Goal: Browse casually

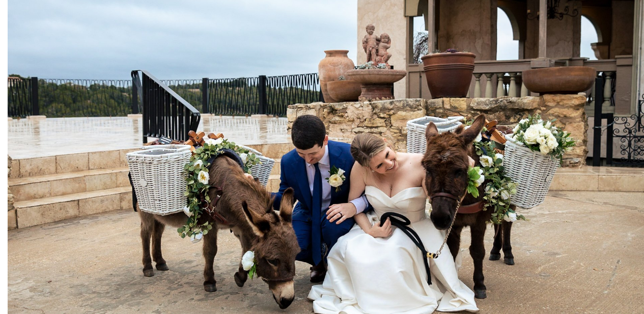
scroll to position [1623, 0]
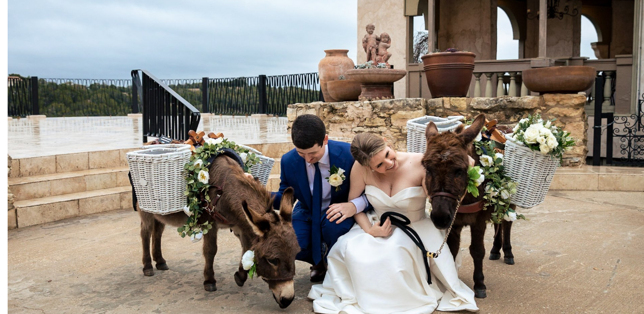
click at [354, 131] on img at bounding box center [330, 137] width 644 height 429
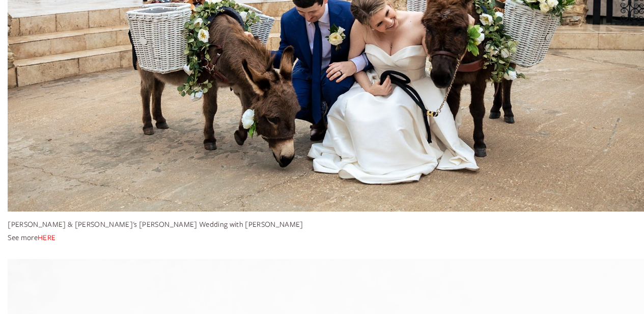
scroll to position [1770, 0]
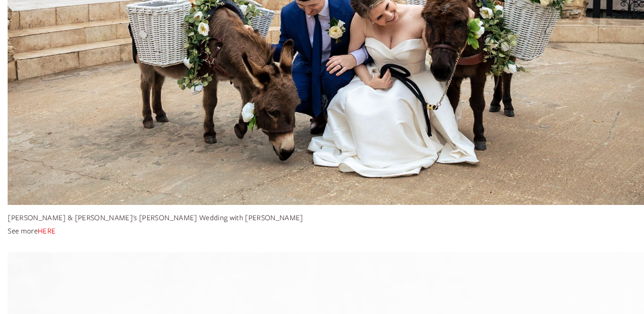
click at [48, 226] on link "HERE" at bounding box center [47, 231] width 18 height 10
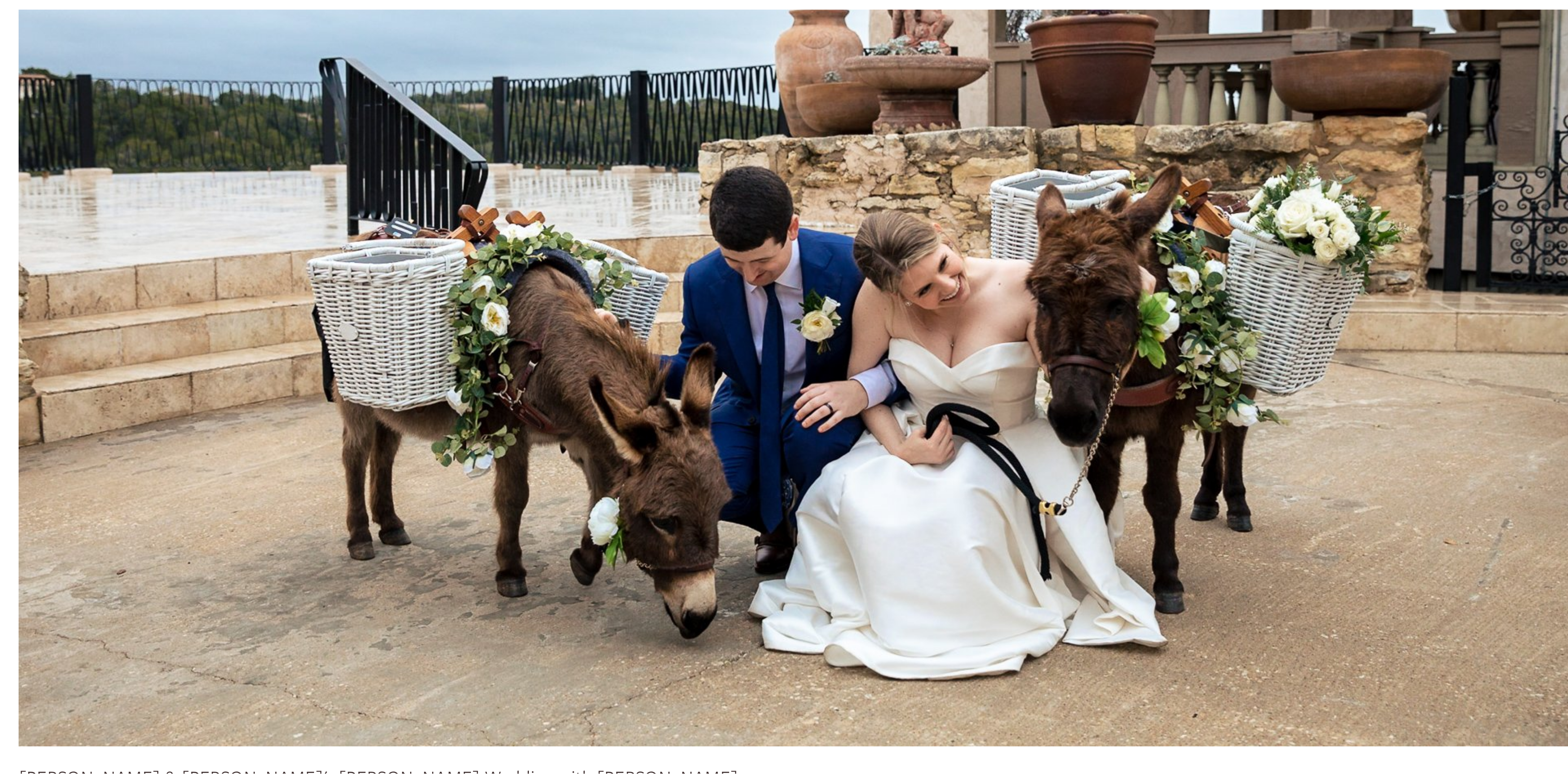
scroll to position [1078, 0]
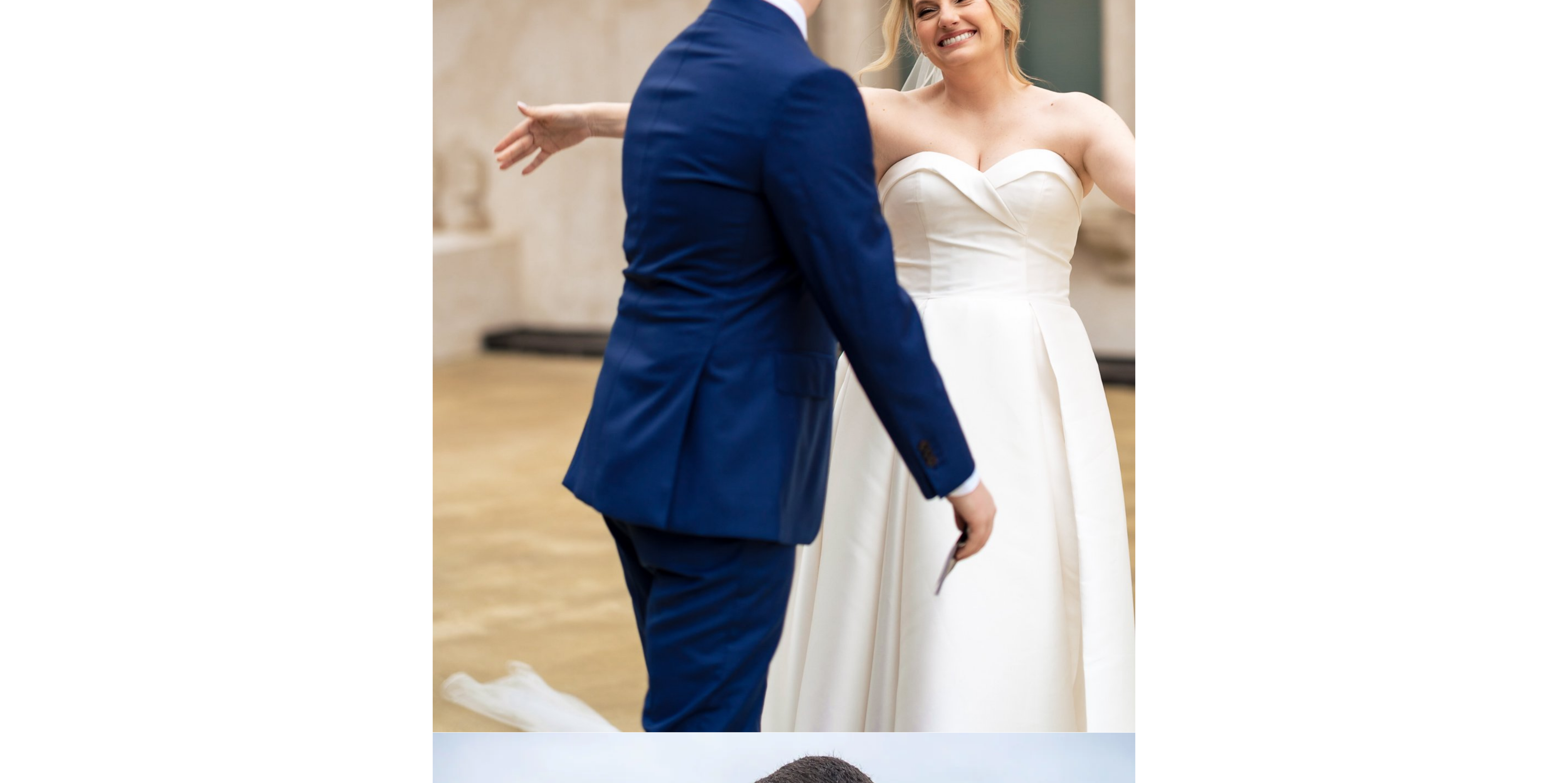
scroll to position [8188, 0]
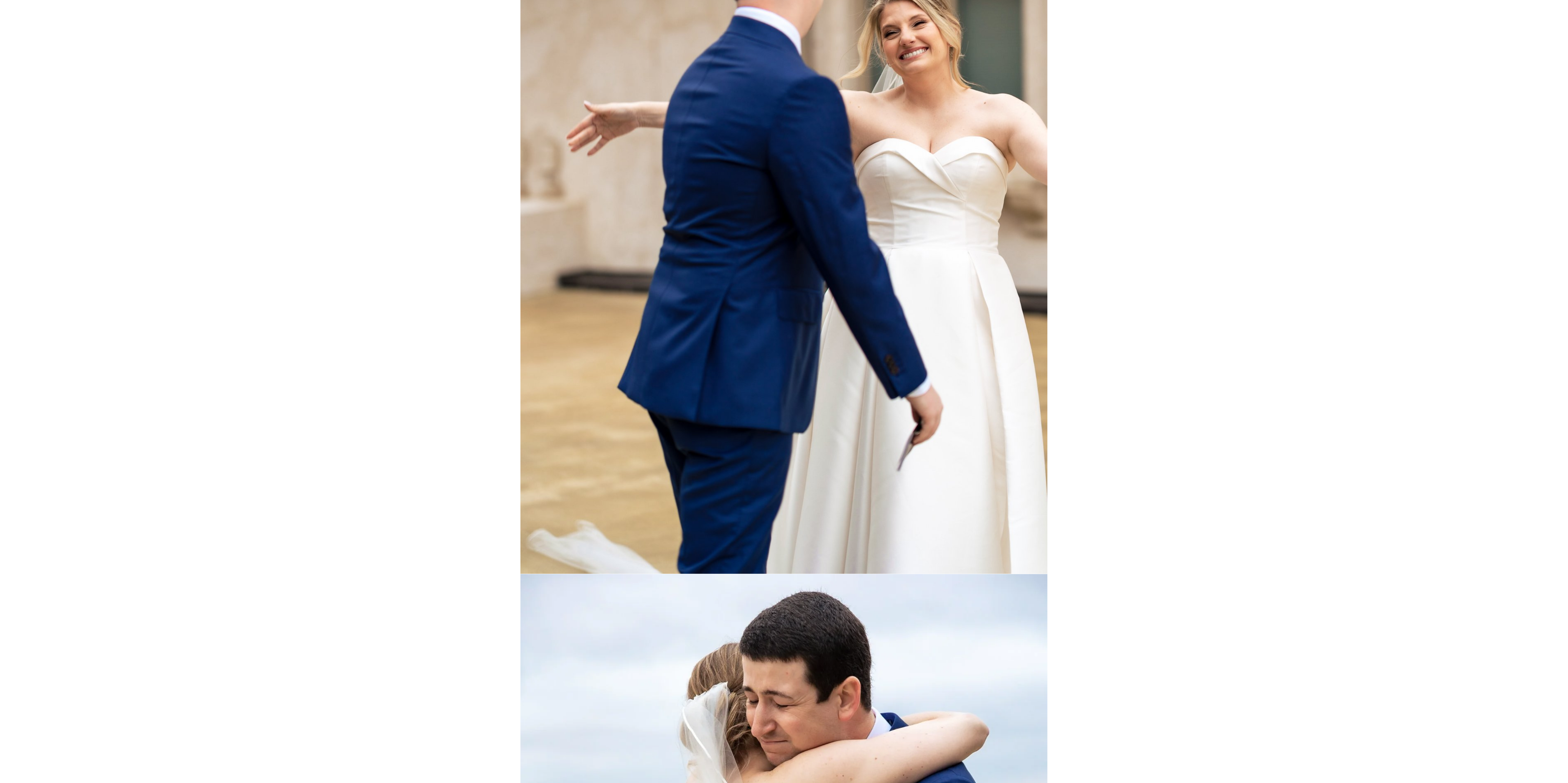
drag, startPoint x: 461, startPoint y: 1, endPoint x: 1121, endPoint y: 130, distance: 672.5
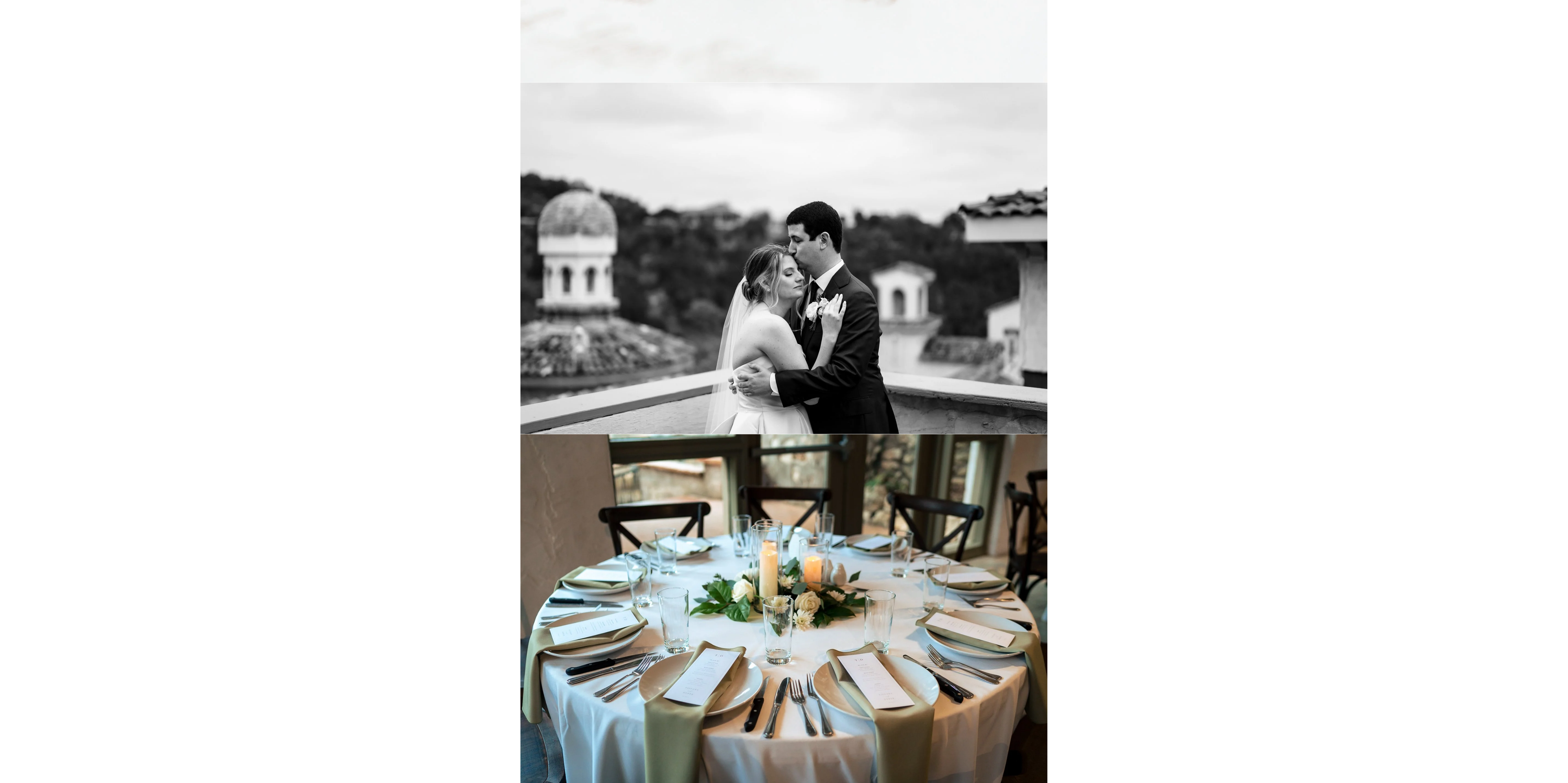
scroll to position [12900, 0]
